Goal: Information Seeking & Learning: Find specific fact

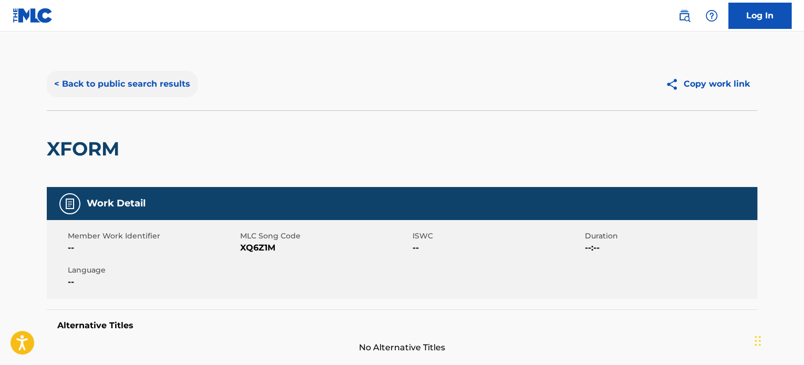
click at [169, 80] on button "< Back to public search results" at bounding box center [122, 84] width 151 height 26
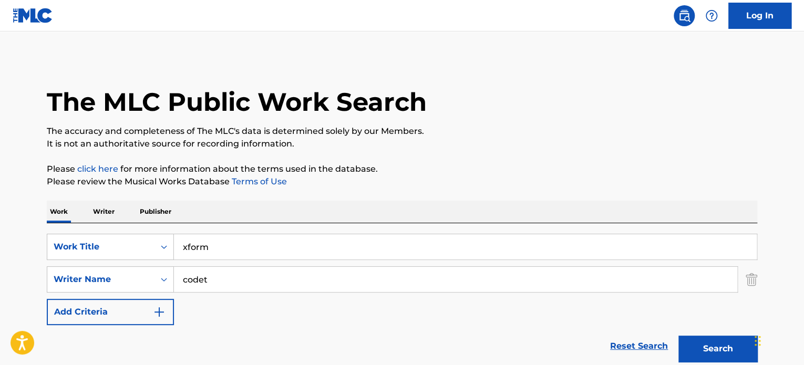
scroll to position [146, 0]
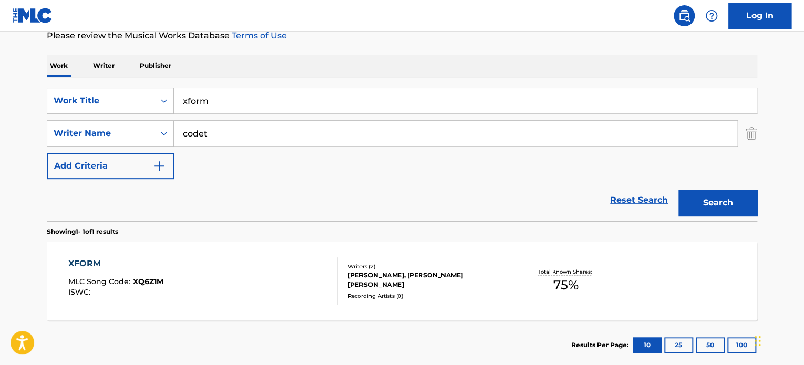
click at [234, 96] on input "xform" at bounding box center [465, 100] width 583 height 25
paste input "feels like paradise"
type input "feels like paradise"
click at [254, 134] on input "codet" at bounding box center [456, 133] width 564 height 25
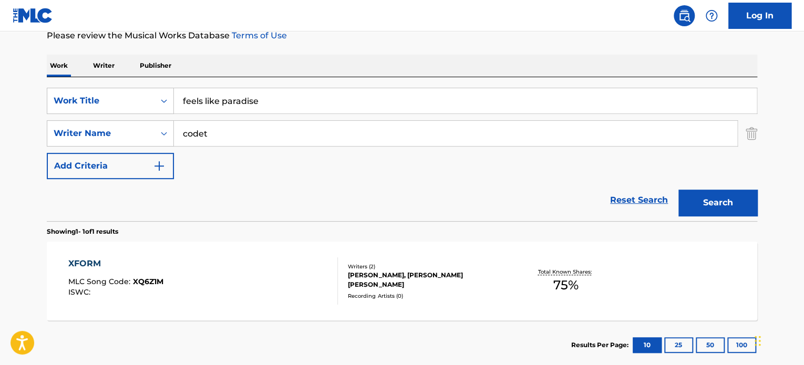
click at [254, 134] on input "codet" at bounding box center [456, 133] width 564 height 25
click at [254, 134] on input "[PERSON_NAME]" at bounding box center [456, 133] width 564 height 25
type input "[PERSON_NAME]"
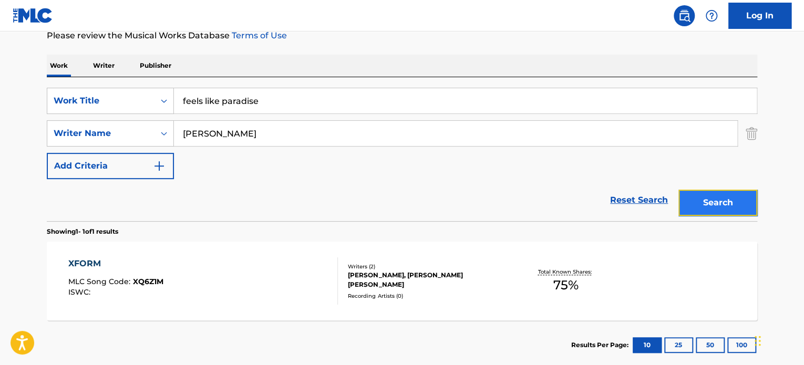
click at [717, 194] on button "Search" at bounding box center [718, 203] width 79 height 26
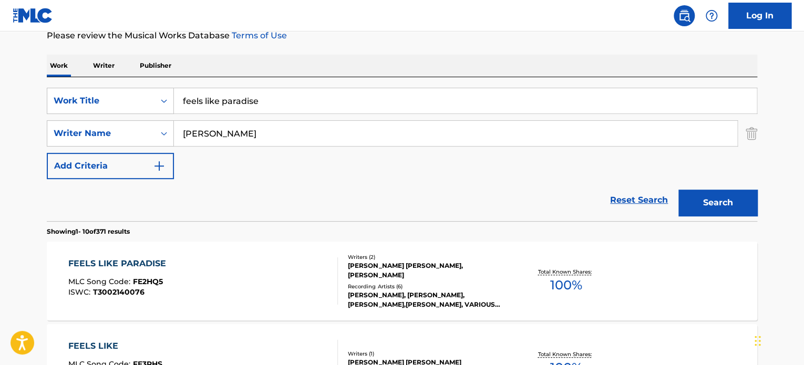
click at [299, 271] on div "FEELS LIKE PARADISE MLC Song Code : FE2HQ5 ISWC : T3002140076" at bounding box center [203, 281] width 270 height 47
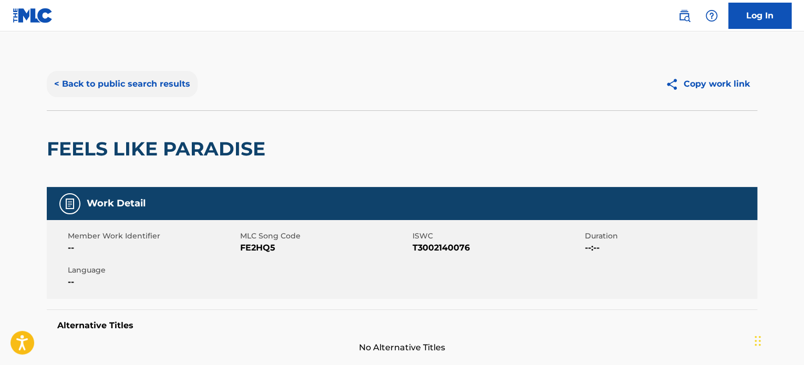
click at [162, 90] on button "< Back to public search results" at bounding box center [122, 84] width 151 height 26
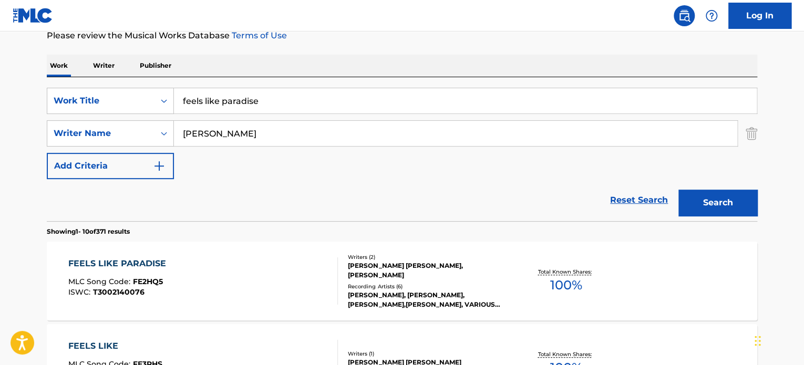
click at [229, 98] on input "feels like paradise" at bounding box center [465, 100] width 583 height 25
paste input "lookalikes"
type input "lookalikes"
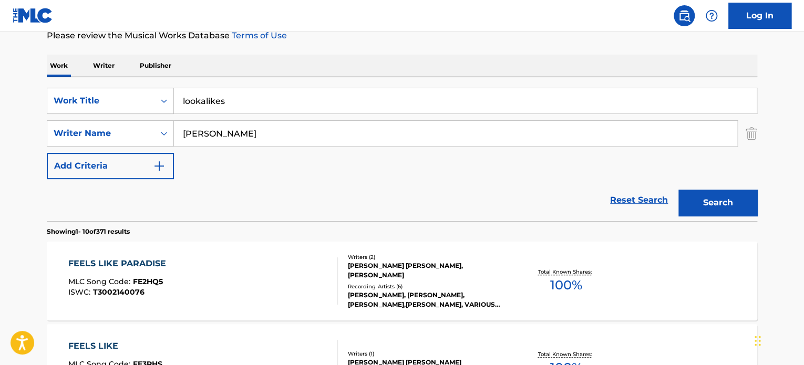
click at [240, 136] on input "[PERSON_NAME]" at bounding box center [456, 133] width 564 height 25
type input "[PERSON_NAME]"
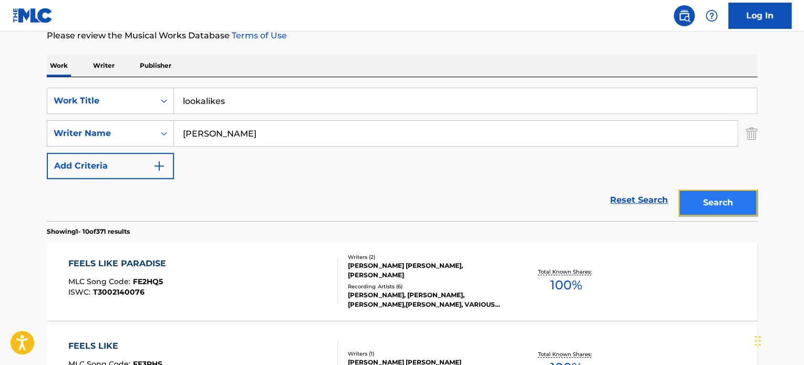
click at [696, 195] on button "Search" at bounding box center [718, 203] width 79 height 26
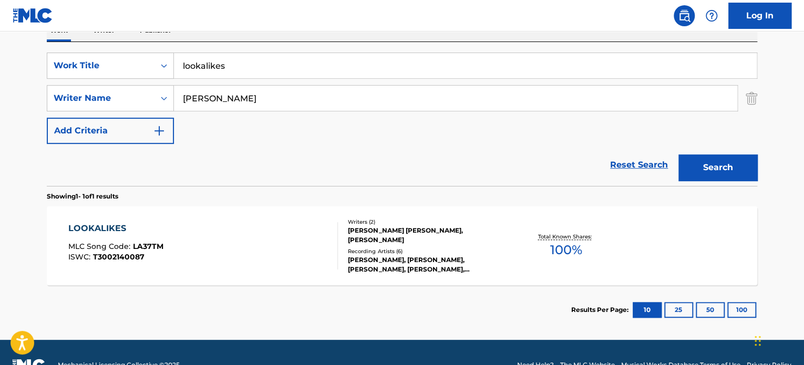
scroll to position [199, 0]
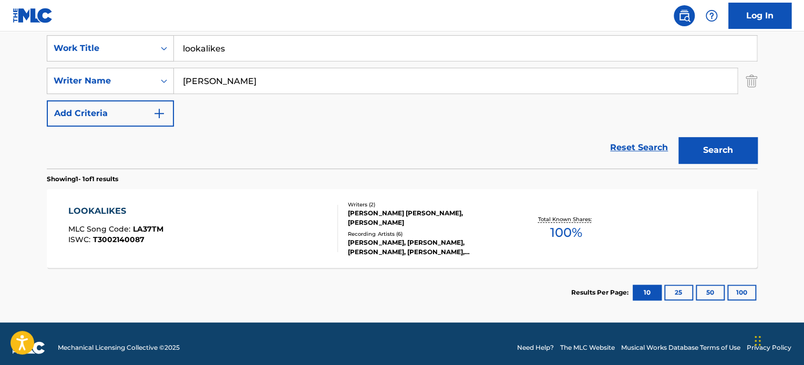
click at [321, 215] on div "LOOKALIKES MLC Song Code : LA37TM ISWC : T3002140087" at bounding box center [203, 228] width 270 height 47
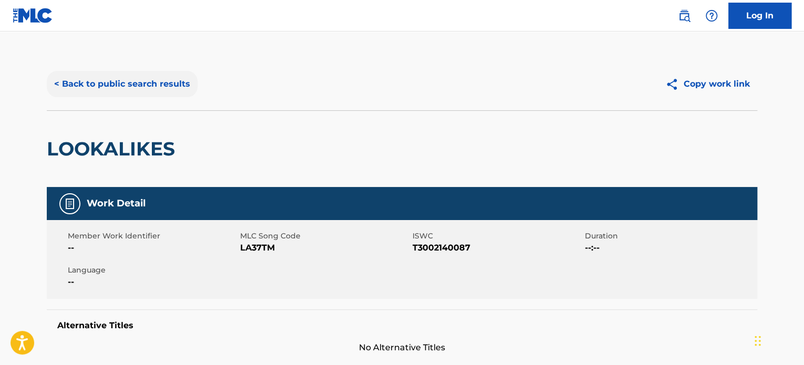
click at [166, 76] on button "< Back to public search results" at bounding box center [122, 84] width 151 height 26
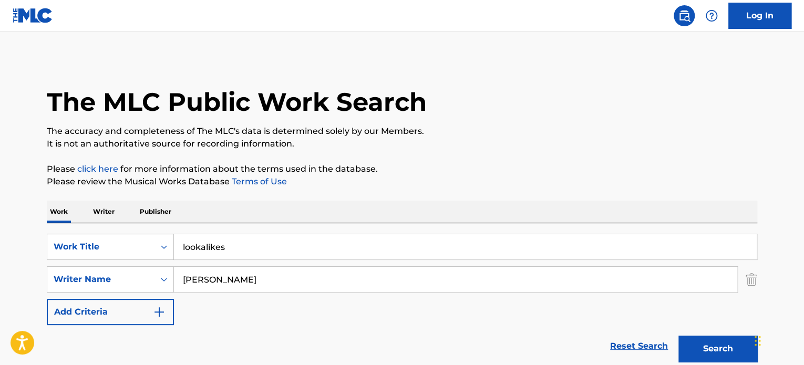
scroll to position [146, 0]
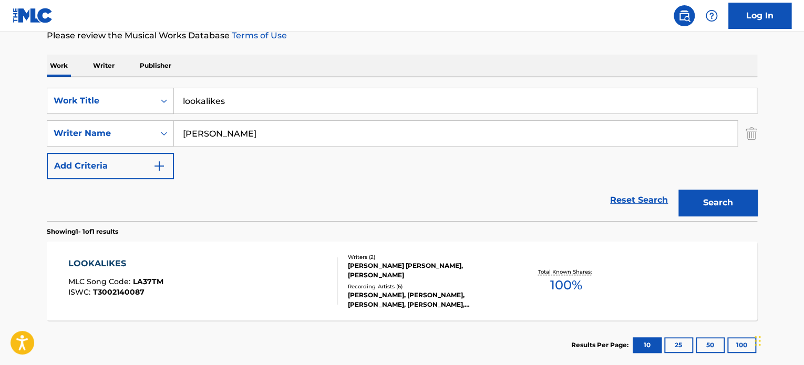
click at [233, 101] on input "lookalikes" at bounding box center [465, 100] width 583 height 25
paste input "dark approach"
type input "dark approach"
click at [243, 140] on input "[PERSON_NAME]" at bounding box center [456, 133] width 564 height 25
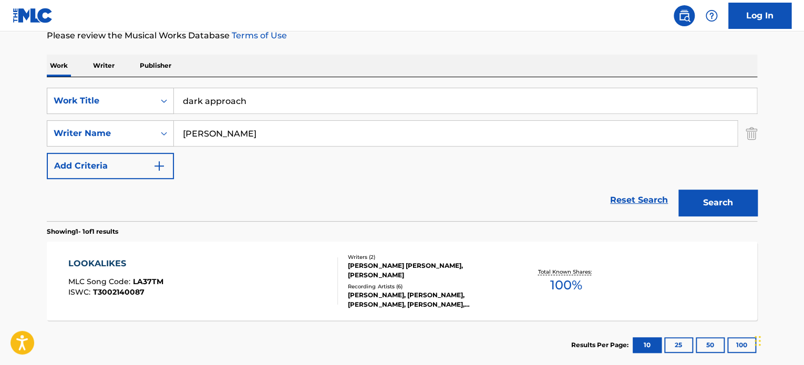
click at [243, 140] on input "[PERSON_NAME]" at bounding box center [456, 133] width 564 height 25
click at [238, 132] on input "golden" at bounding box center [456, 133] width 564 height 25
type input "golden"
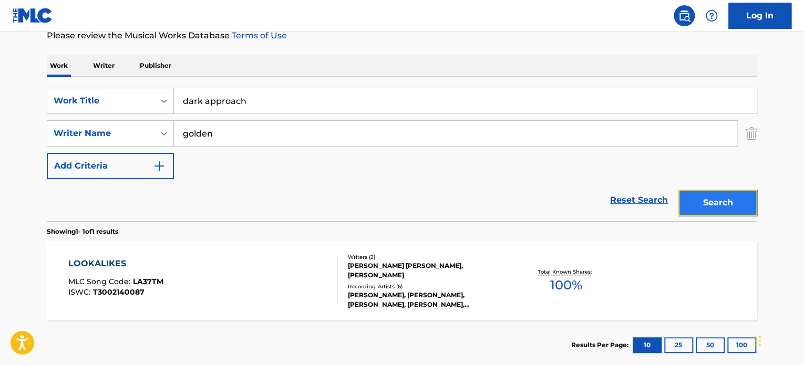
click at [696, 194] on button "Search" at bounding box center [718, 203] width 79 height 26
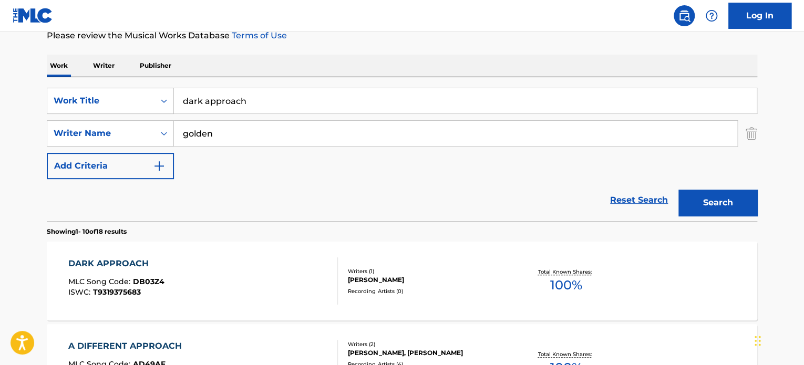
click at [233, 276] on div "DARK APPROACH MLC Song Code : DB03Z4 ISWC : T9319375683" at bounding box center [203, 281] width 270 height 47
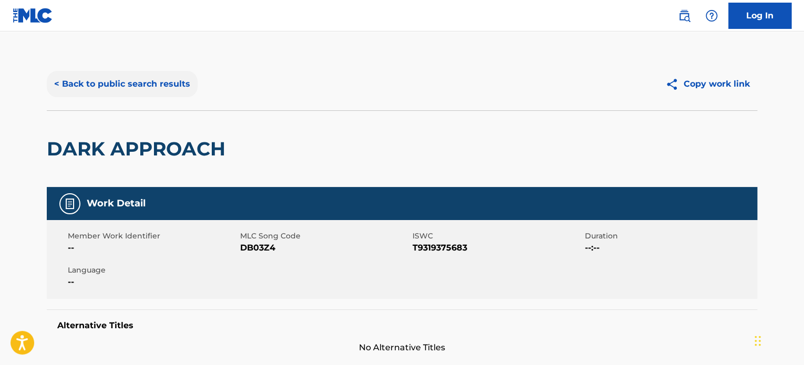
click at [166, 78] on button "< Back to public search results" at bounding box center [122, 84] width 151 height 26
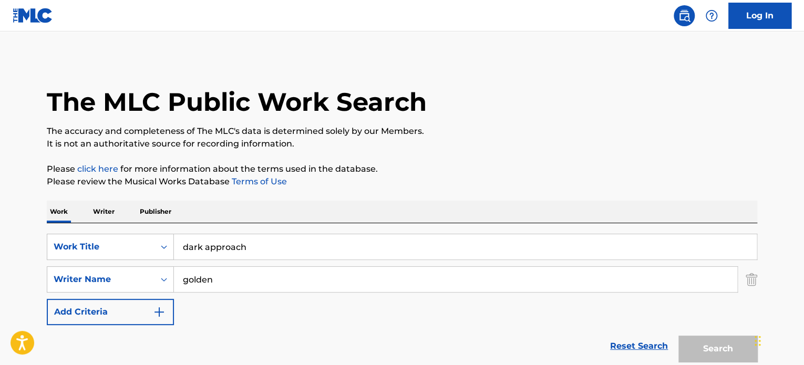
scroll to position [146, 0]
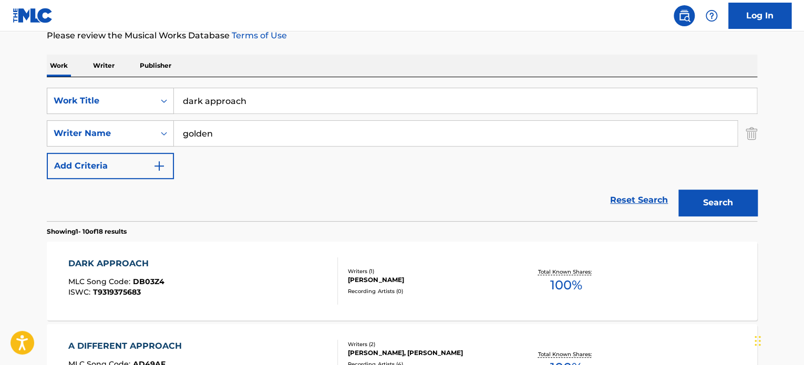
click at [217, 98] on input "dark approach" at bounding box center [465, 100] width 583 height 25
paste input "istant charge"
type input "distant charge"
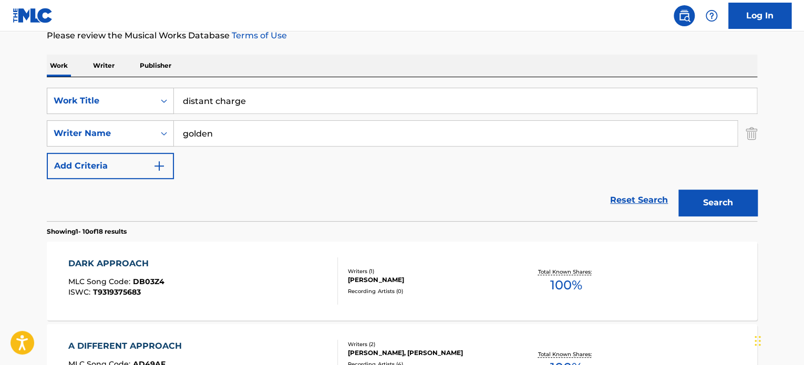
click at [232, 131] on input "golden" at bounding box center [456, 133] width 564 height 25
click at [232, 131] on input "[PERSON_NAME]" at bounding box center [456, 133] width 564 height 25
type input "[PERSON_NAME]"
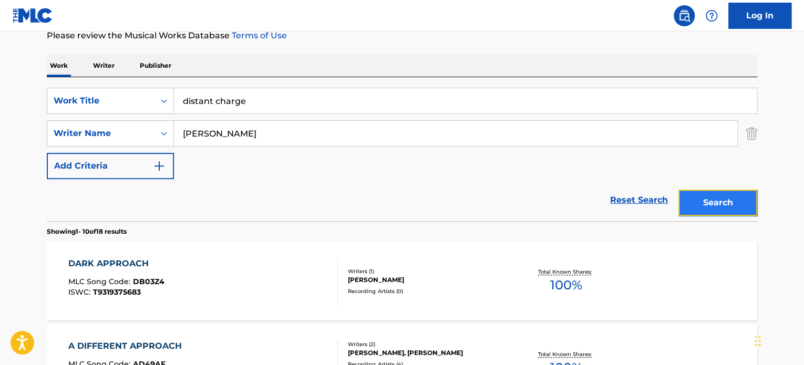
click at [706, 201] on button "Search" at bounding box center [718, 203] width 79 height 26
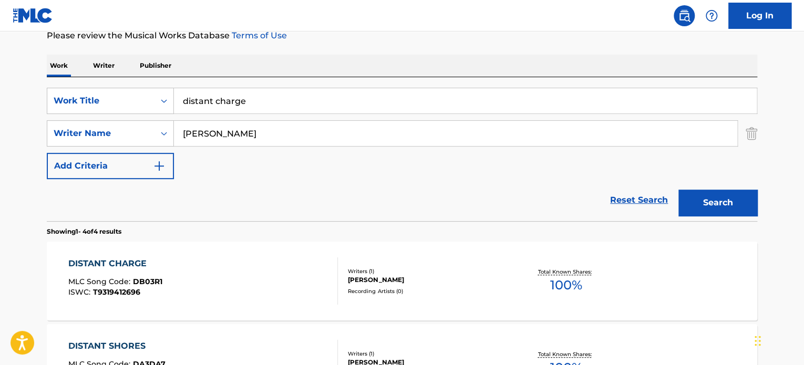
click at [253, 273] on div "DISTANT CHARGE MLC Song Code : DB03R1 ISWC : T9319412696" at bounding box center [203, 281] width 270 height 47
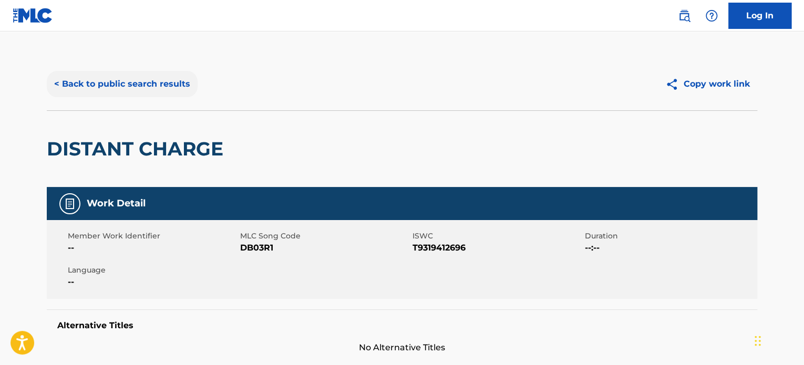
click at [177, 81] on button "< Back to public search results" at bounding box center [122, 84] width 151 height 26
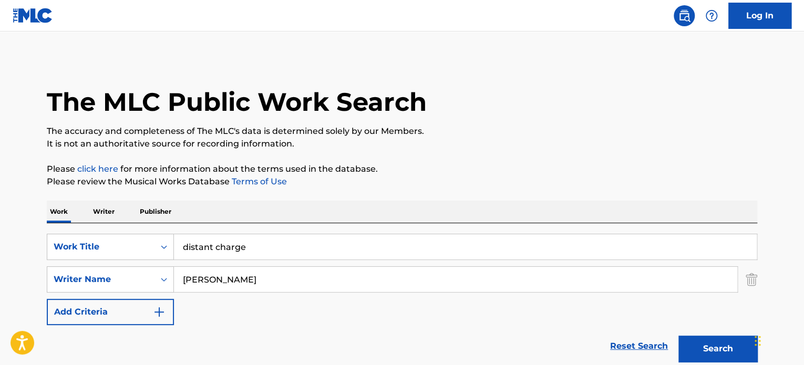
scroll to position [146, 0]
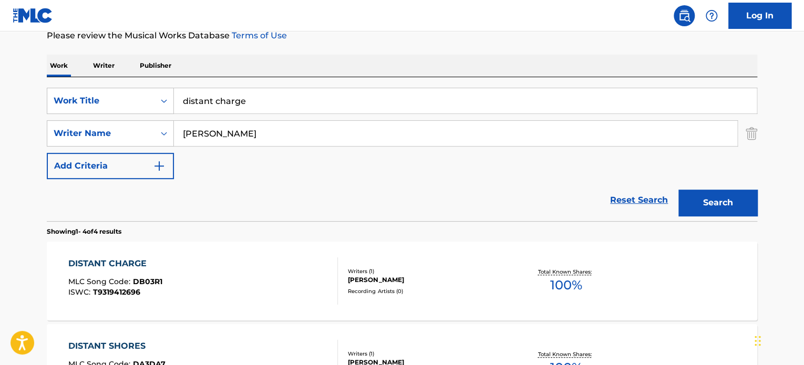
click at [217, 98] on input "distant charge" at bounding box center [465, 100] width 583 height 25
paste input "CHURN"
type input "CHURN"
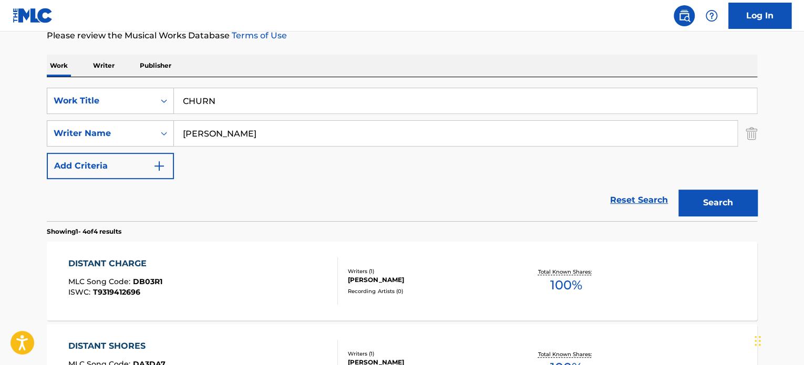
click at [226, 126] on input "[PERSON_NAME]" at bounding box center [456, 133] width 564 height 25
click at [226, 130] on input "YARCK" at bounding box center [456, 133] width 564 height 25
type input "YARCK"
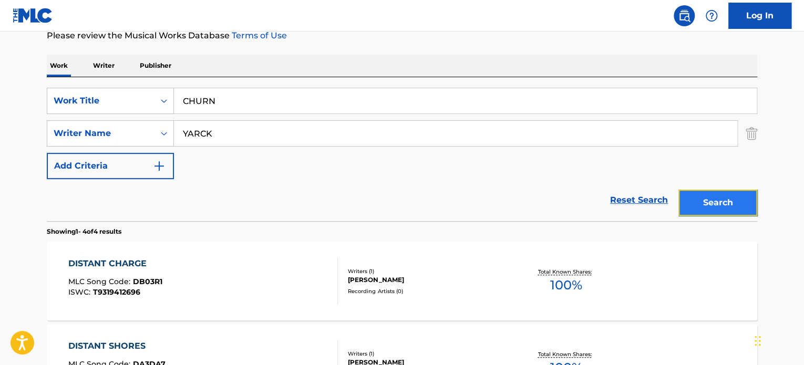
click at [707, 198] on button "Search" at bounding box center [718, 203] width 79 height 26
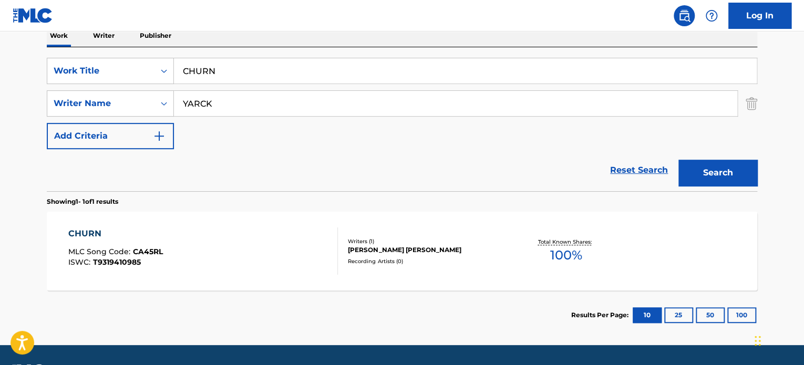
scroll to position [199, 0]
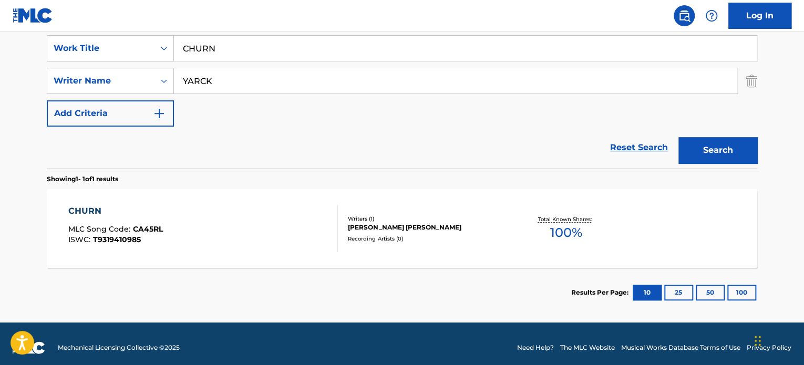
click at [298, 215] on div "CHURN MLC Song Code : CA45RL ISWC : T9319410985" at bounding box center [203, 228] width 270 height 47
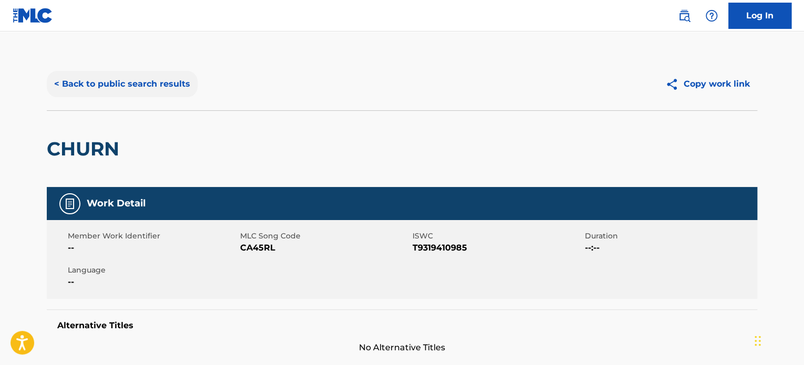
click at [172, 88] on button "< Back to public search results" at bounding box center [122, 84] width 151 height 26
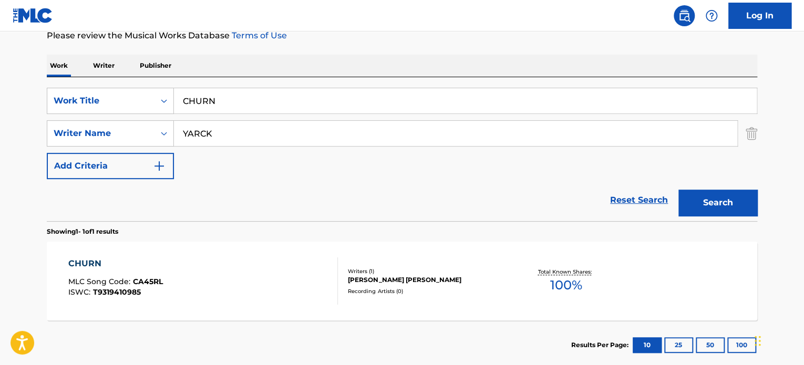
click at [249, 98] on input "CHURN" at bounding box center [465, 100] width 583 height 25
paste input "ORRUPT CRIMINAL NETWORKS"
type input "CORRUPT CRIMINAL NETWORKS"
click at [263, 133] on input "YARCK" at bounding box center [456, 133] width 564 height 25
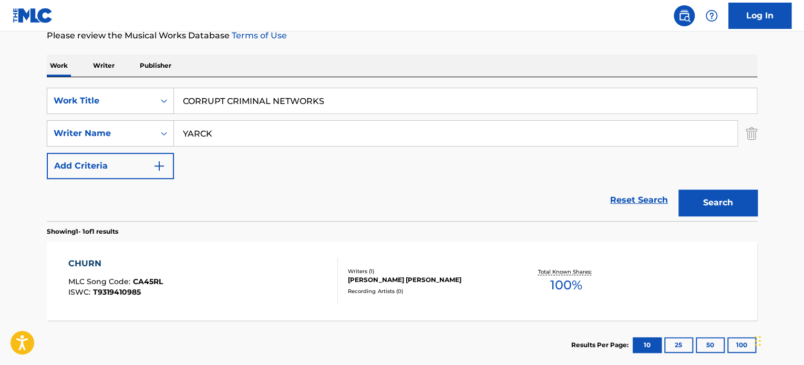
click at [263, 133] on input "YARCK" at bounding box center [456, 133] width 564 height 25
click at [702, 195] on button "Search" at bounding box center [718, 203] width 79 height 26
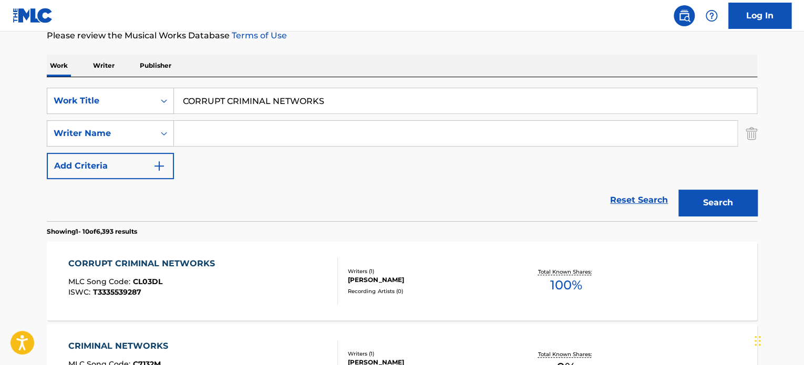
scroll to position [199, 0]
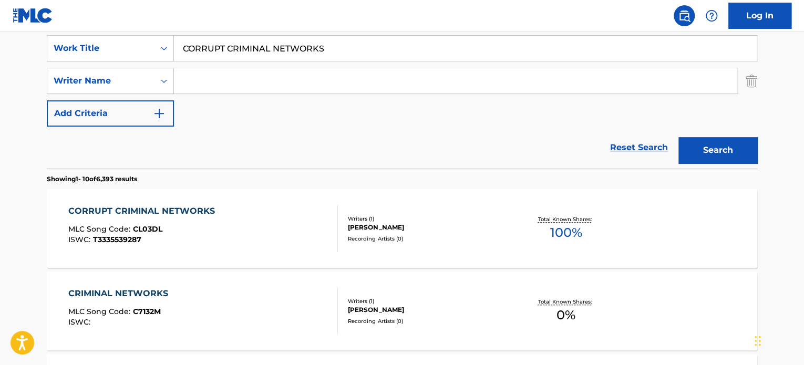
click at [284, 222] on div "CORRUPT CRIMINAL NETWORKS MLC Song Code : CL03DL ISWC : T3335539287" at bounding box center [203, 228] width 270 height 47
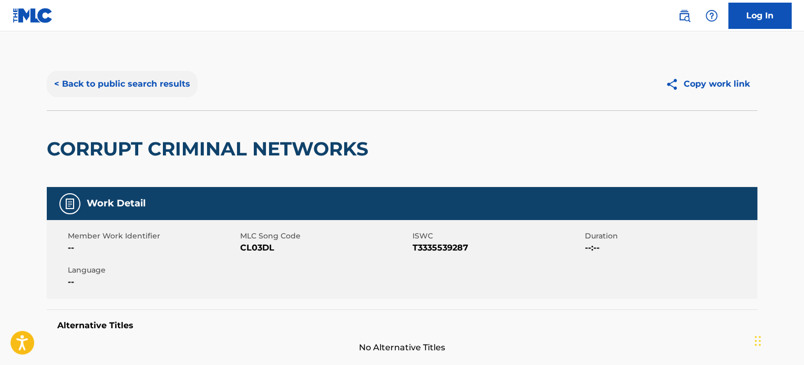
click at [170, 84] on button "< Back to public search results" at bounding box center [122, 84] width 151 height 26
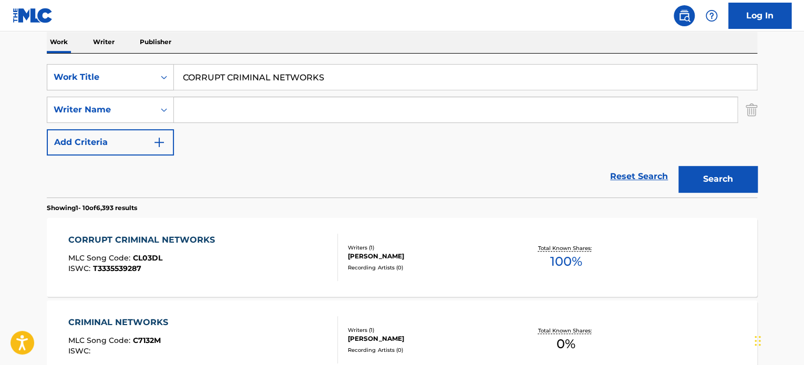
scroll to position [146, 0]
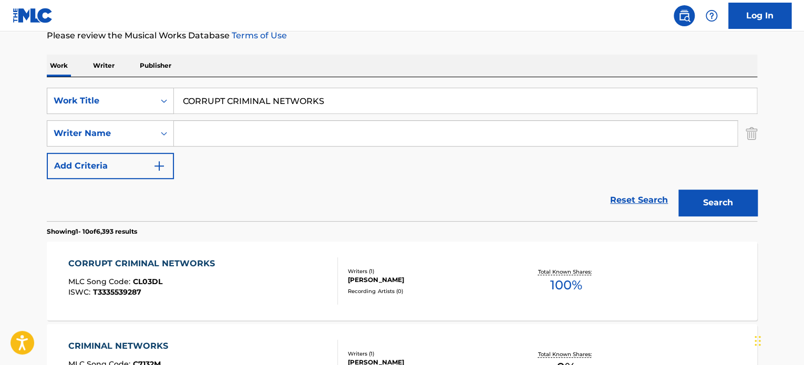
click at [210, 93] on input "CORRUPT CRIMINAL NETWORKS" at bounding box center [465, 100] width 583 height 25
paste input "SPECIAL FINDING"
type input "SPECIAL FINDINGS"
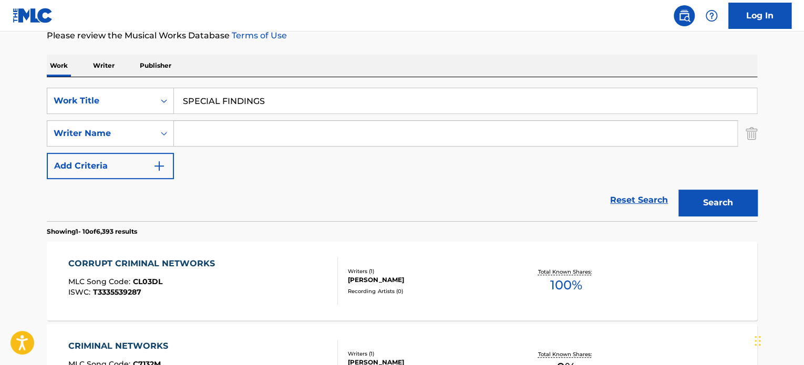
click at [235, 137] on input "Search Form" at bounding box center [456, 133] width 564 height 25
click at [234, 137] on input "KALLINS" at bounding box center [456, 133] width 564 height 25
type input "KALLINS"
drag, startPoint x: 700, startPoint y: 193, endPoint x: 652, endPoint y: 159, distance: 58.8
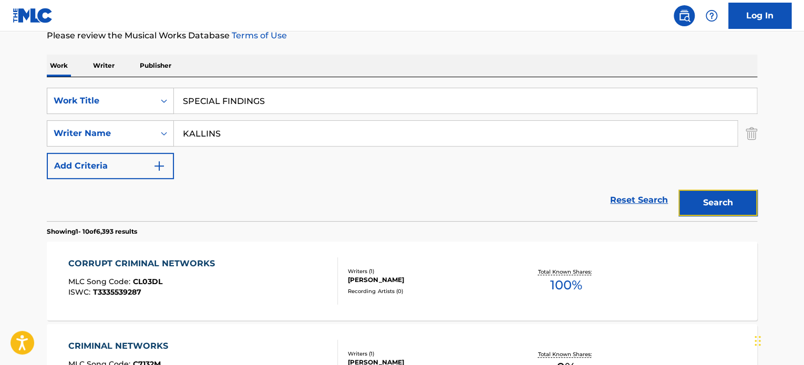
click at [699, 193] on button "Search" at bounding box center [718, 203] width 79 height 26
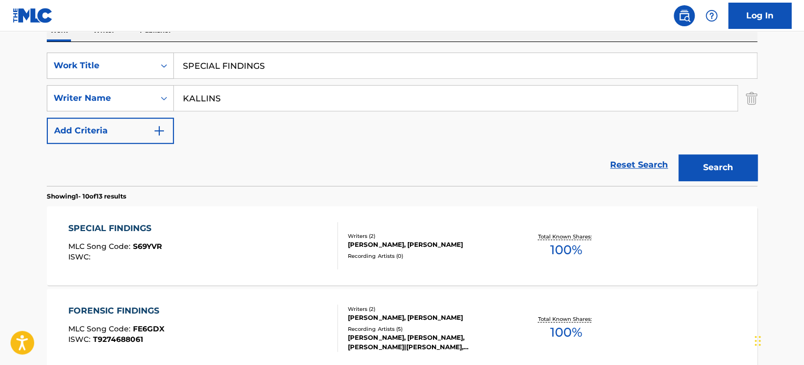
scroll to position [199, 0]
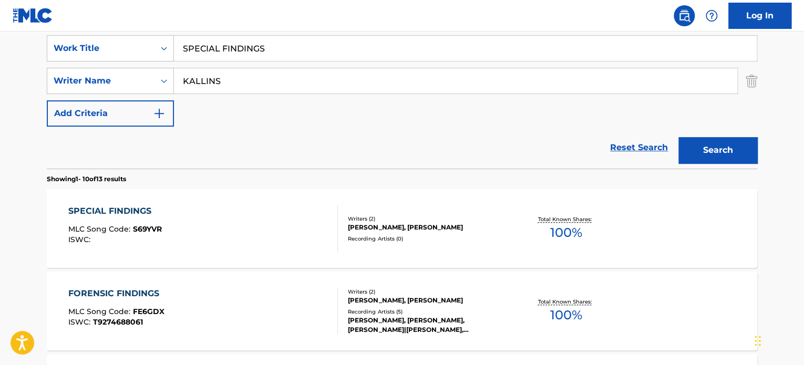
click at [238, 225] on div "SPECIAL FINDINGS MLC Song Code : S69YVR ISWC :" at bounding box center [203, 228] width 270 height 47
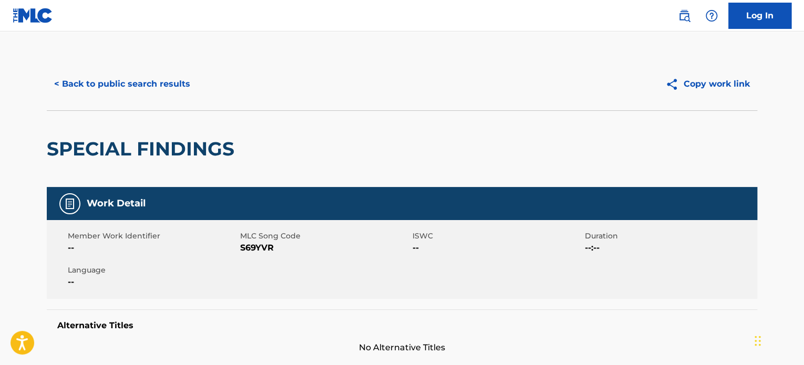
click at [178, 99] on div "< Back to public search results Copy work link" at bounding box center [402, 84] width 711 height 53
click at [181, 86] on button "< Back to public search results" at bounding box center [122, 84] width 151 height 26
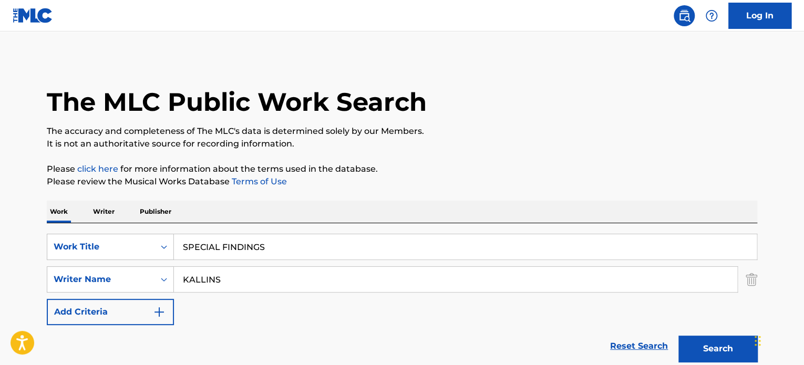
scroll to position [199, 0]
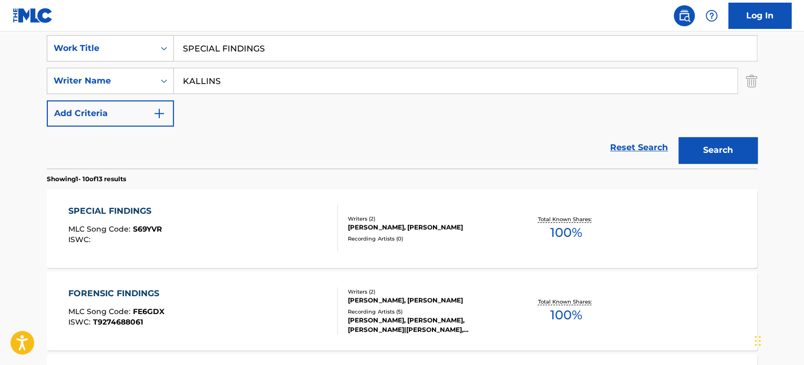
click at [231, 54] on input "SPECIAL FINDINGS" at bounding box center [465, 48] width 583 height 25
paste input "PLAY AFROBEAT"
type input "PLAY AFROBEAT"
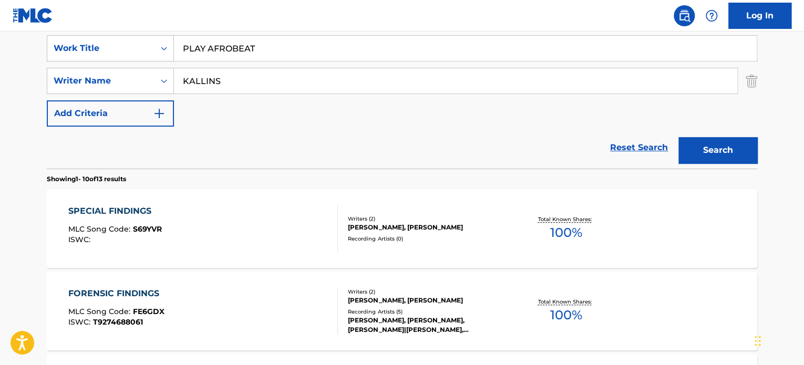
click at [240, 90] on input "KALLINS" at bounding box center [456, 80] width 564 height 25
click at [240, 90] on input "LAWS" at bounding box center [456, 80] width 564 height 25
type input "LAWS"
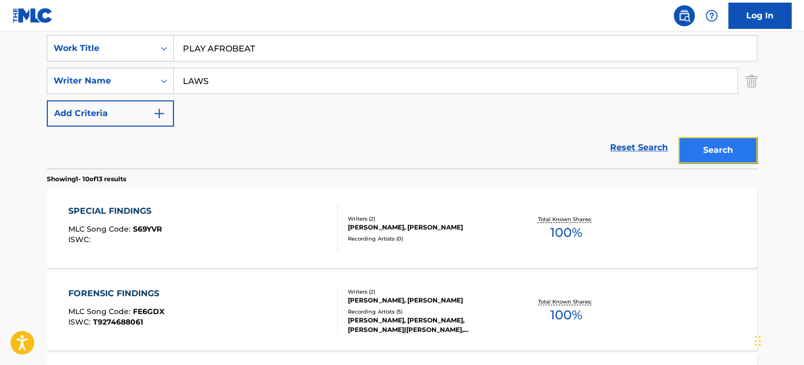
click at [725, 147] on button "Search" at bounding box center [718, 150] width 79 height 26
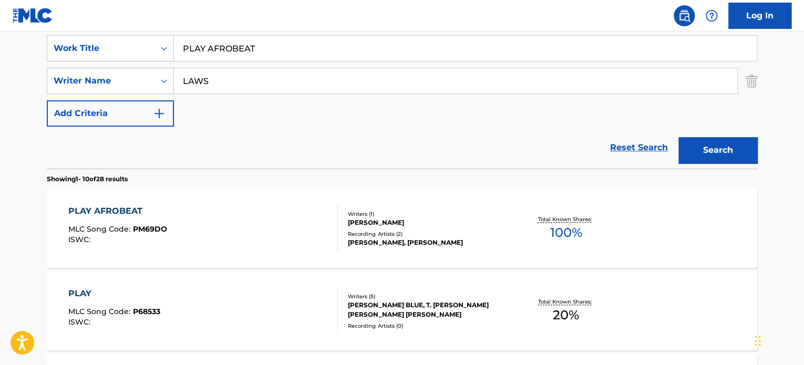
click at [271, 210] on div "PLAY AFROBEAT MLC Song Code : PM69DO ISWC :" at bounding box center [203, 228] width 270 height 47
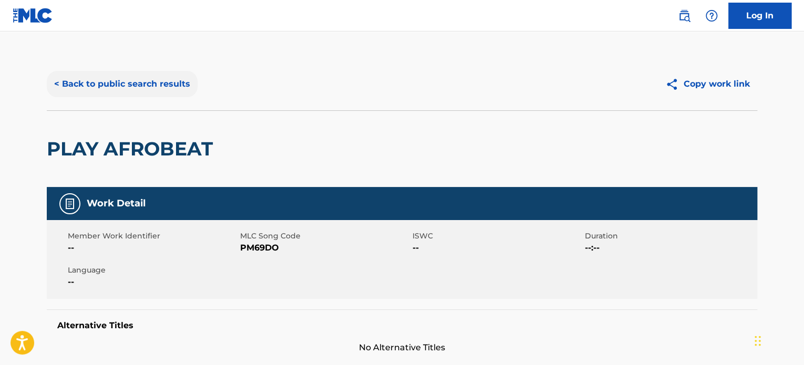
click at [173, 83] on button "< Back to public search results" at bounding box center [122, 84] width 151 height 26
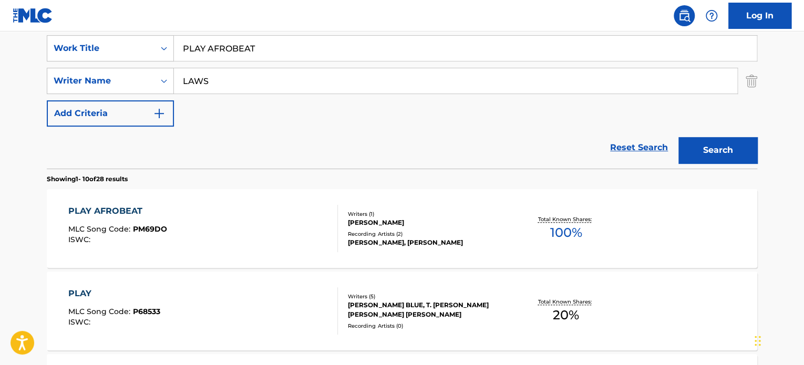
click at [242, 46] on input "PLAY AFROBEAT" at bounding box center [465, 48] width 583 height 25
paste input "TO THE MAX"
type input "TO THE MAX"
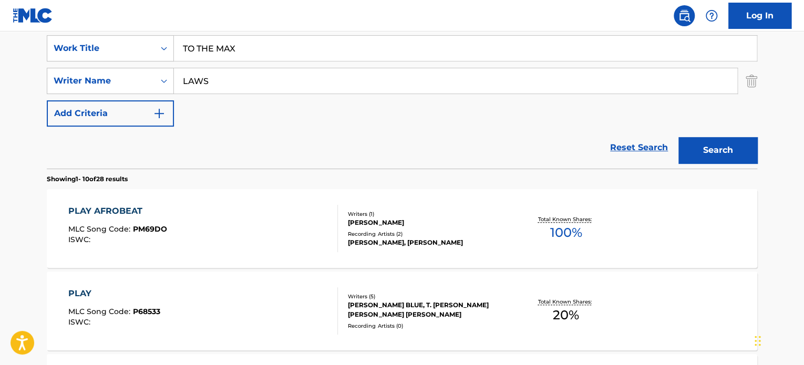
click at [256, 79] on input "LAWS" at bounding box center [456, 80] width 564 height 25
click at [256, 79] on input "PENN" at bounding box center [456, 80] width 564 height 25
type input "PENN"
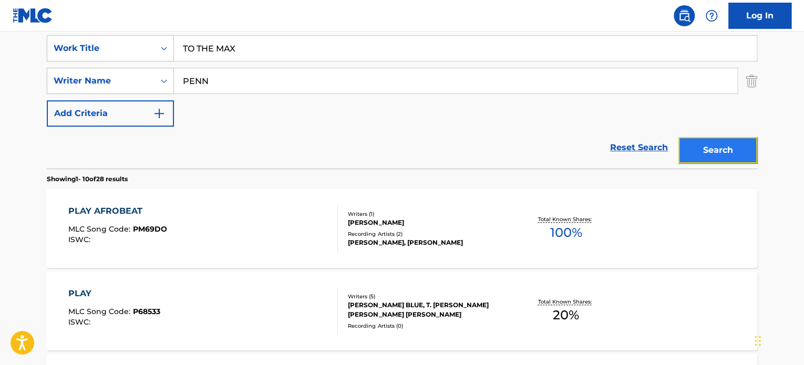
click at [699, 155] on button "Search" at bounding box center [718, 150] width 79 height 26
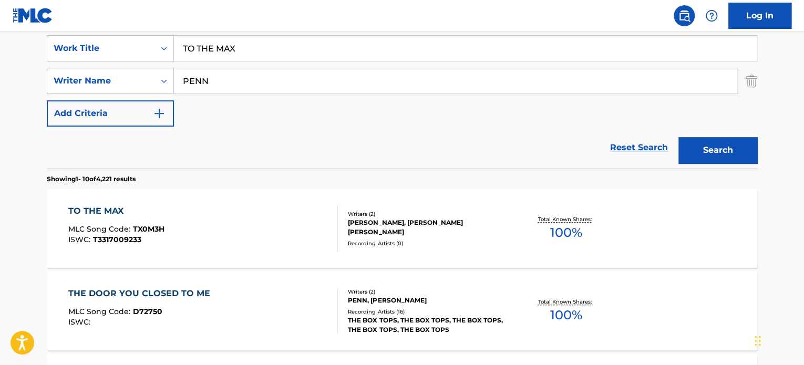
click at [254, 231] on div "TO THE MAX MLC Song Code : TX0M3H ISWC : T3317009233" at bounding box center [203, 228] width 270 height 47
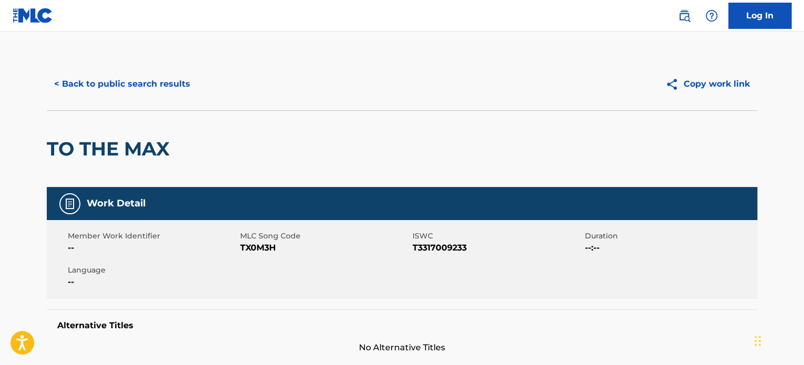
click at [162, 98] on div "< Back to public search results Copy work link" at bounding box center [402, 84] width 711 height 53
click at [165, 92] on button "< Back to public search results" at bounding box center [122, 84] width 151 height 26
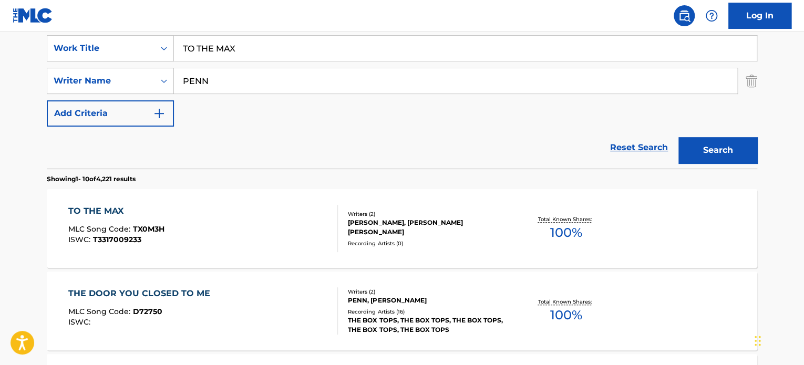
scroll to position [146, 0]
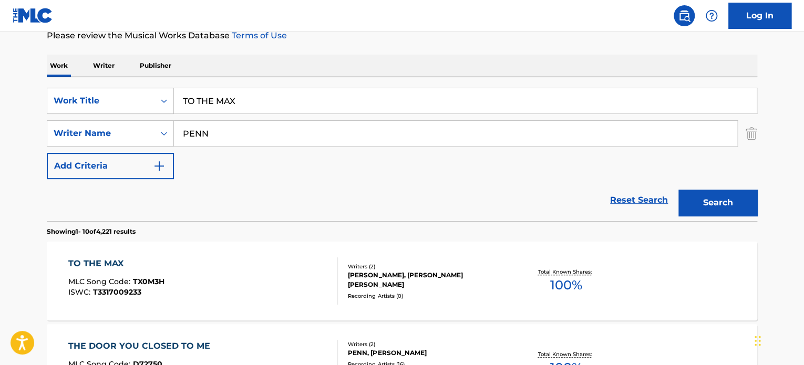
click at [213, 102] on input "TO THE MAX" at bounding box center [465, 100] width 583 height 25
paste input "RISE AND FALL"
type input "RISE AND FALL"
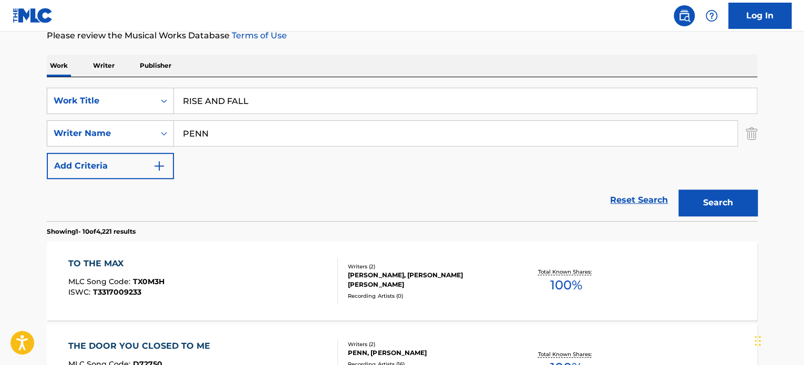
click at [238, 129] on input "PENN" at bounding box center [456, 133] width 564 height 25
click at [238, 129] on input "DURY" at bounding box center [456, 133] width 564 height 25
type input "DURY"
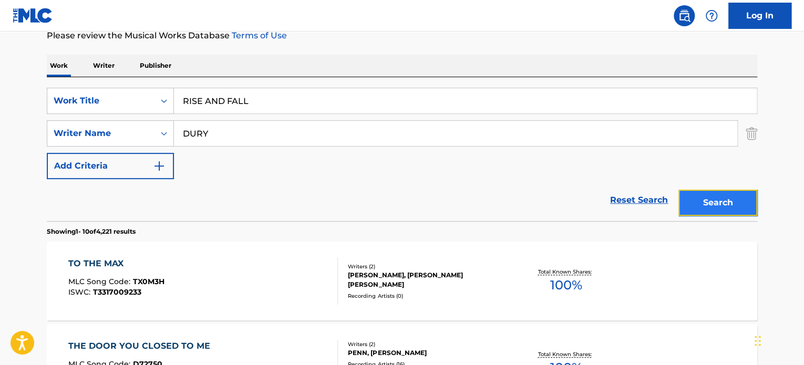
click at [695, 193] on button "Search" at bounding box center [718, 203] width 79 height 26
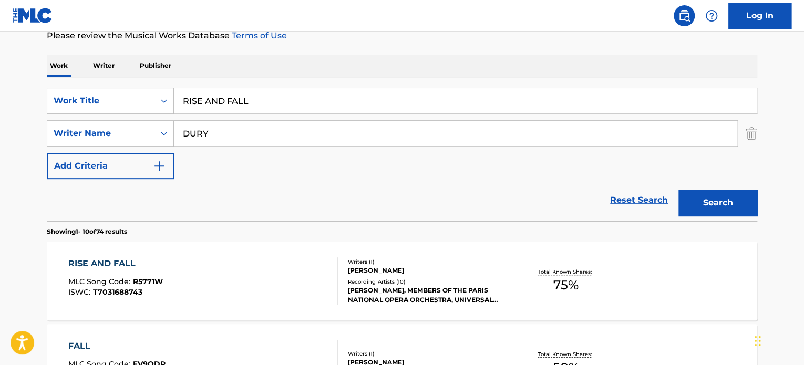
scroll to position [199, 0]
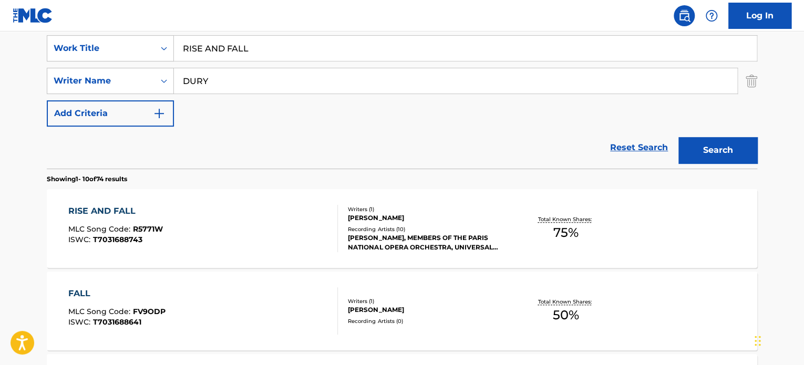
click at [307, 213] on div "RISE AND FALL MLC Song Code : R5771W ISWC : T7031688743" at bounding box center [203, 228] width 270 height 47
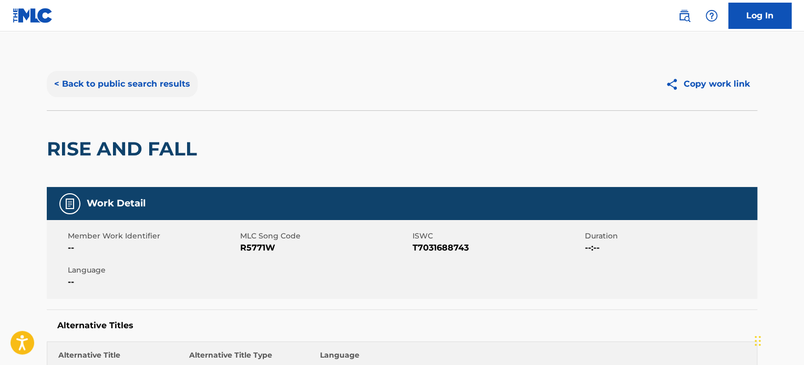
click at [164, 77] on button "< Back to public search results" at bounding box center [122, 84] width 151 height 26
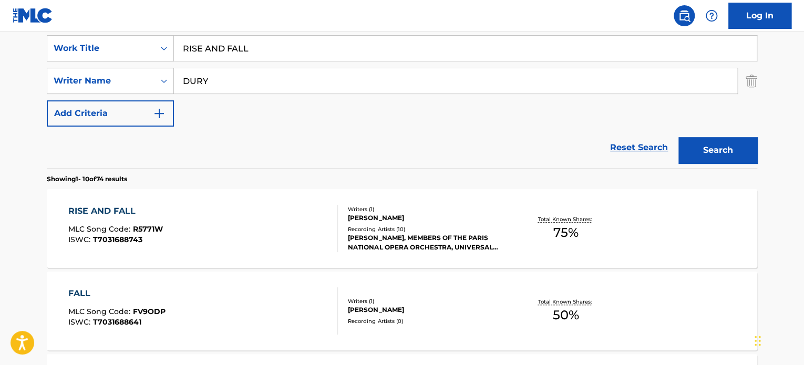
scroll to position [146, 0]
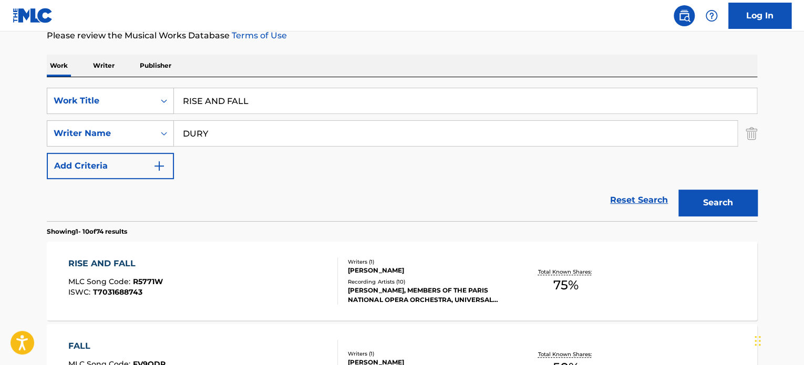
click at [222, 100] on input "RISE AND FALL" at bounding box center [465, 100] width 583 height 25
paste input "TOUCHING HEAVEN"
type input "TOUCHING HEAVEN"
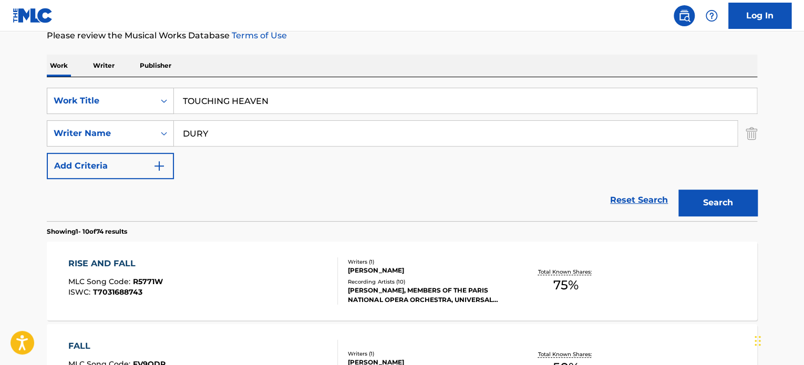
click at [240, 143] on input "DURY" at bounding box center [456, 133] width 564 height 25
click at [240, 132] on input "[PERSON_NAME]" at bounding box center [456, 133] width 564 height 25
type input "[PERSON_NAME]"
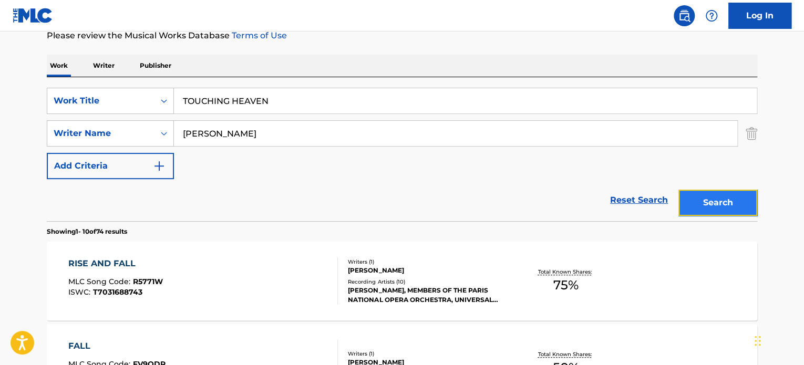
click at [707, 196] on button "Search" at bounding box center [718, 203] width 79 height 26
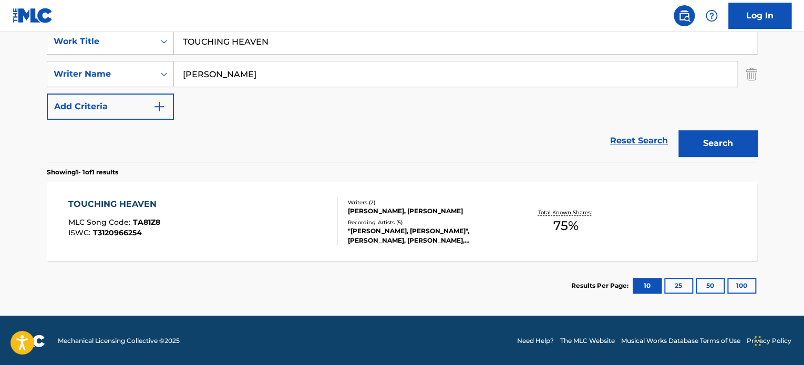
scroll to position [206, 0]
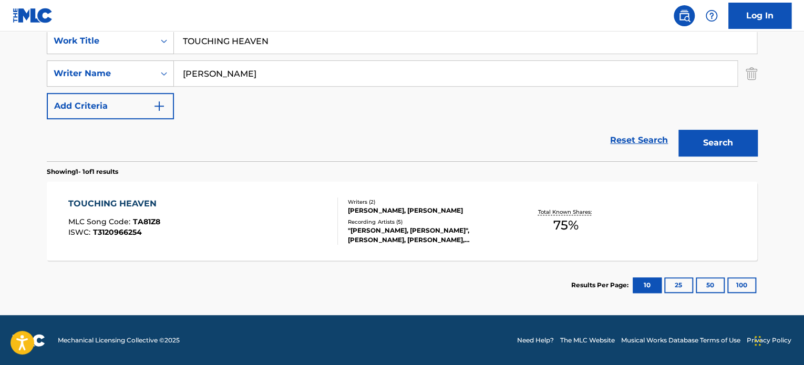
click at [297, 212] on div "TOUCHING HEAVEN MLC Song Code : TA81Z8 ISWC : T3120966254" at bounding box center [203, 221] width 270 height 47
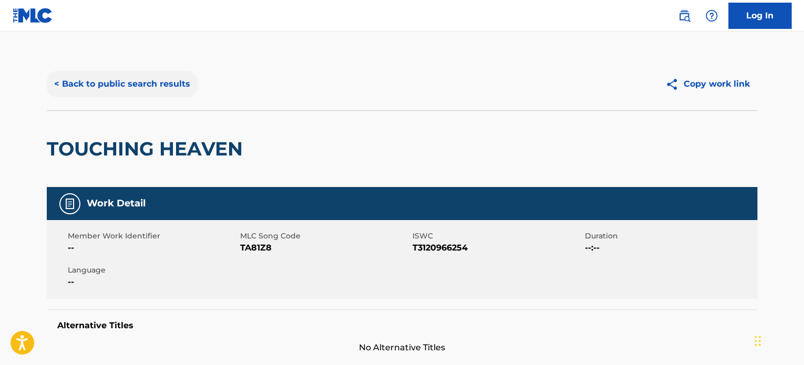
click at [167, 95] on button "< Back to public search results" at bounding box center [122, 84] width 151 height 26
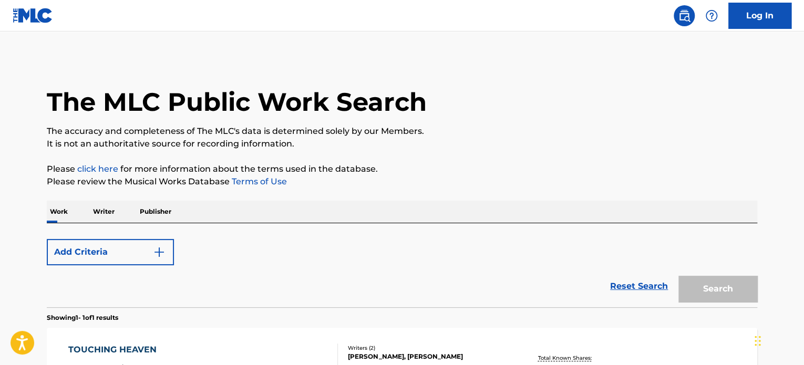
scroll to position [146, 0]
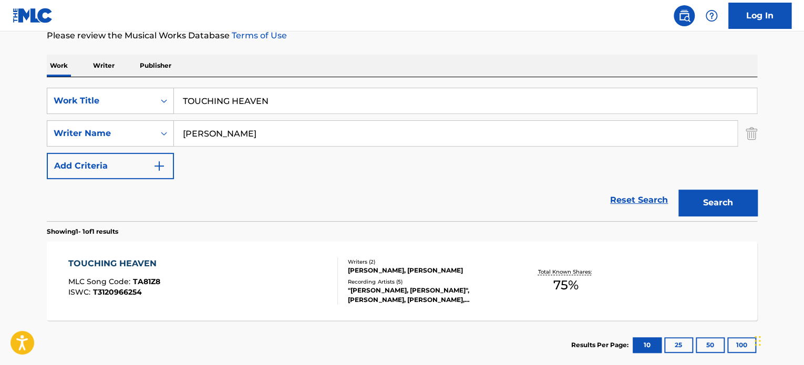
click at [282, 96] on input "TOUCHING HEAVEN" at bounding box center [465, 100] width 583 height 25
paste input "AURORA"
type input "AURORA"
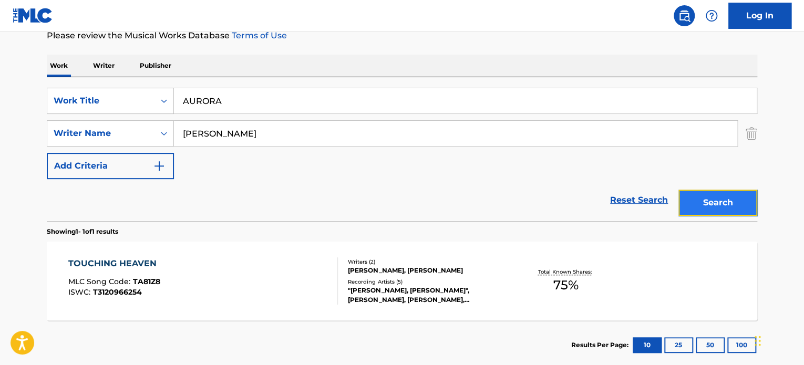
click at [708, 200] on button "Search" at bounding box center [718, 203] width 79 height 26
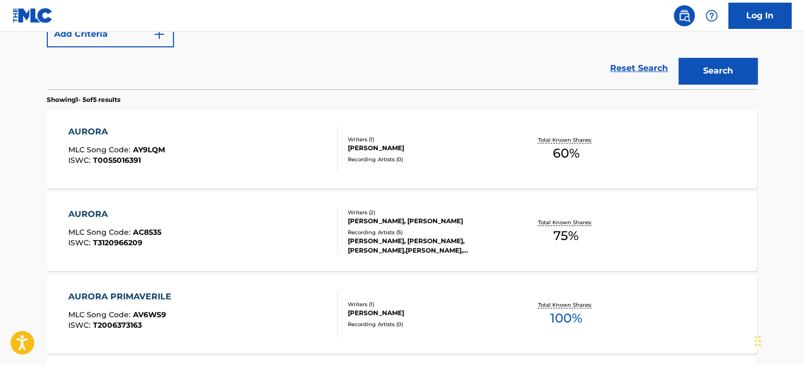
scroll to position [304, 0]
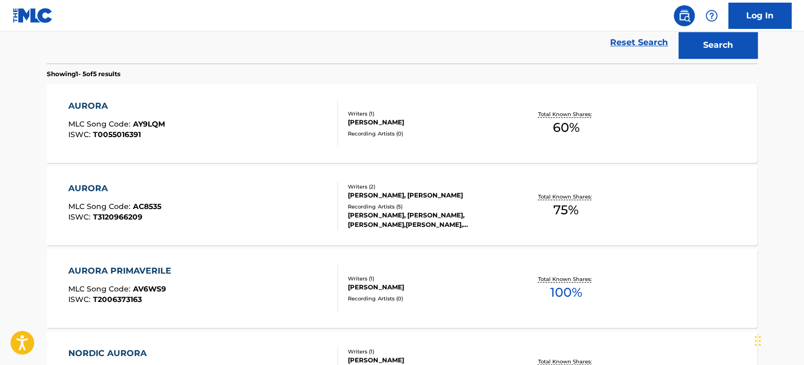
click at [291, 189] on div "AURORA MLC Song Code : AC8535 ISWC : T3120966209" at bounding box center [203, 205] width 270 height 47
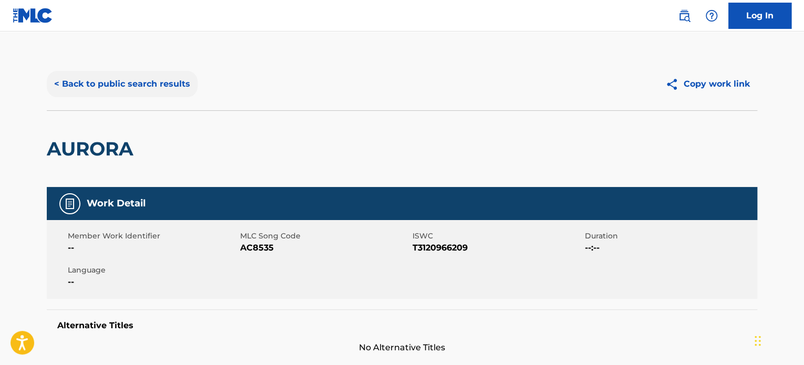
click at [179, 88] on button "< Back to public search results" at bounding box center [122, 84] width 151 height 26
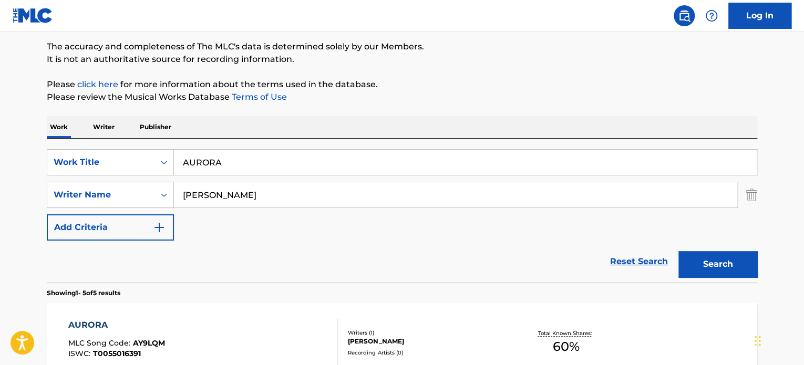
scroll to position [101, 0]
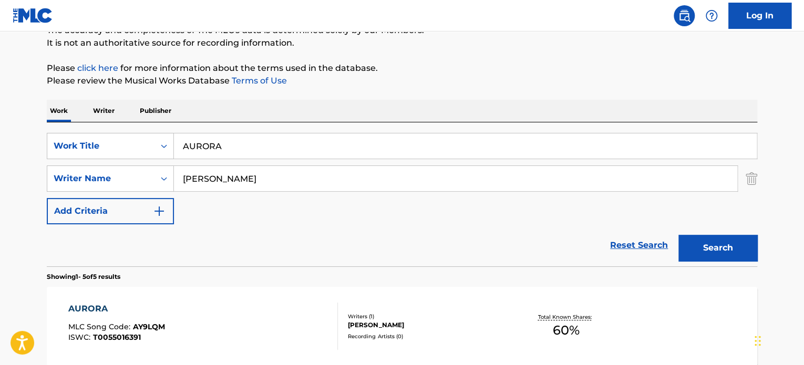
click at [254, 146] on input "AURORA" at bounding box center [465, 146] width 583 height 25
paste input "TURBULENT GRACE"
type input "TURBULENT GRACE"
click at [271, 180] on input "[PERSON_NAME]" at bounding box center [456, 178] width 564 height 25
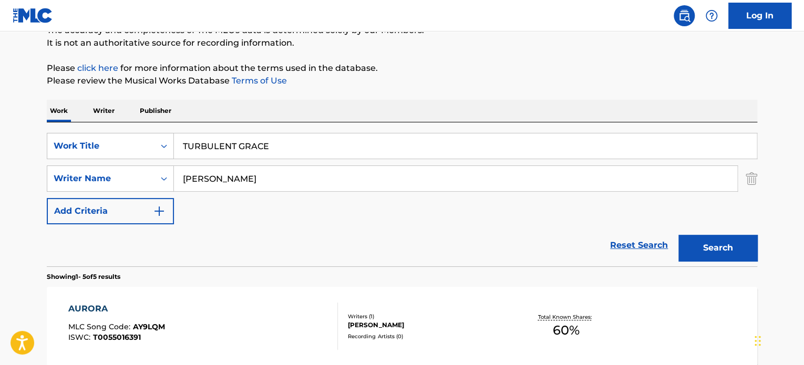
click at [271, 180] on input "[PERSON_NAME]" at bounding box center [456, 178] width 564 height 25
click at [714, 244] on button "Search" at bounding box center [718, 248] width 79 height 26
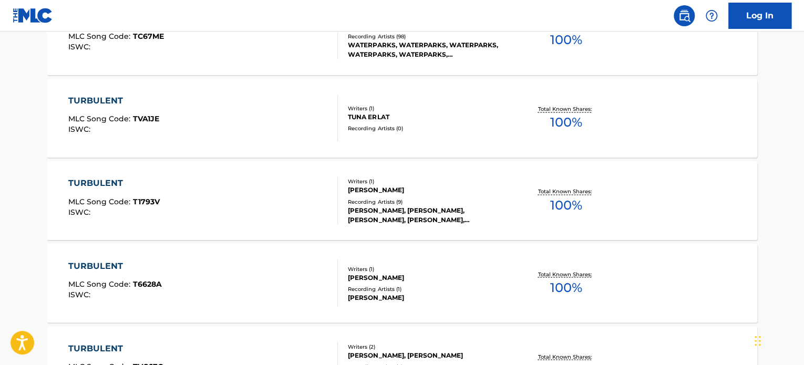
scroll to position [837, 0]
